Goal: Task Accomplishment & Management: Complete application form

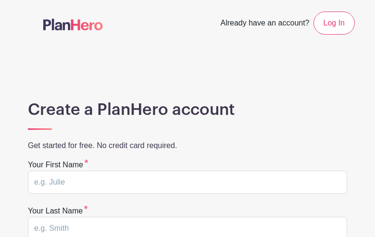
type input "JCwXmccGztOGhko"
type input "rrRYHnNd"
type input "avasiliades@romeoville.org"
